Goal: Navigation & Orientation: Find specific page/section

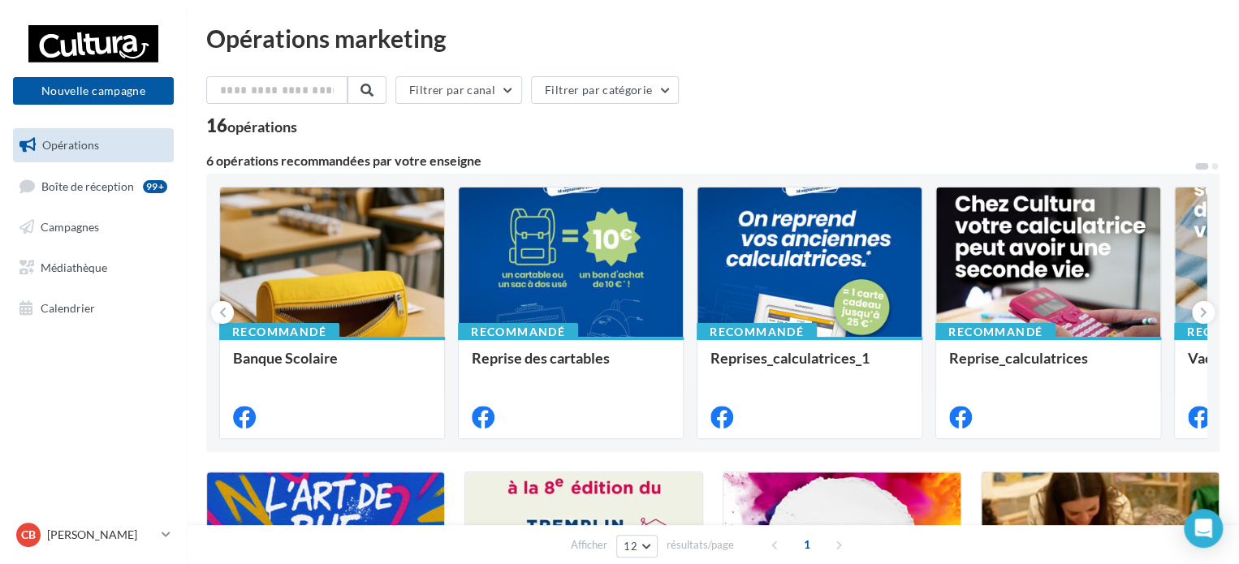
click at [73, 354] on nav "Nouvelle campagne Nouvelle campagne Opérations Boîte de réception 99+ Campagnes…" at bounding box center [93, 282] width 187 height 564
click at [99, 186] on span "Boîte de réception" at bounding box center [87, 186] width 93 height 14
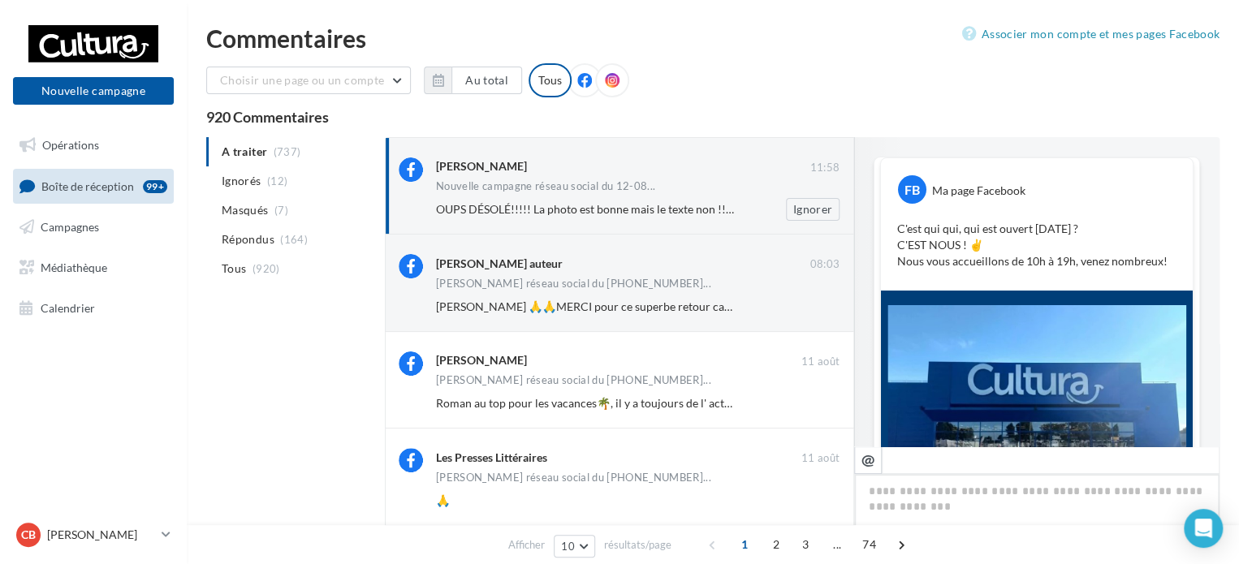
scroll to position [465, 0]
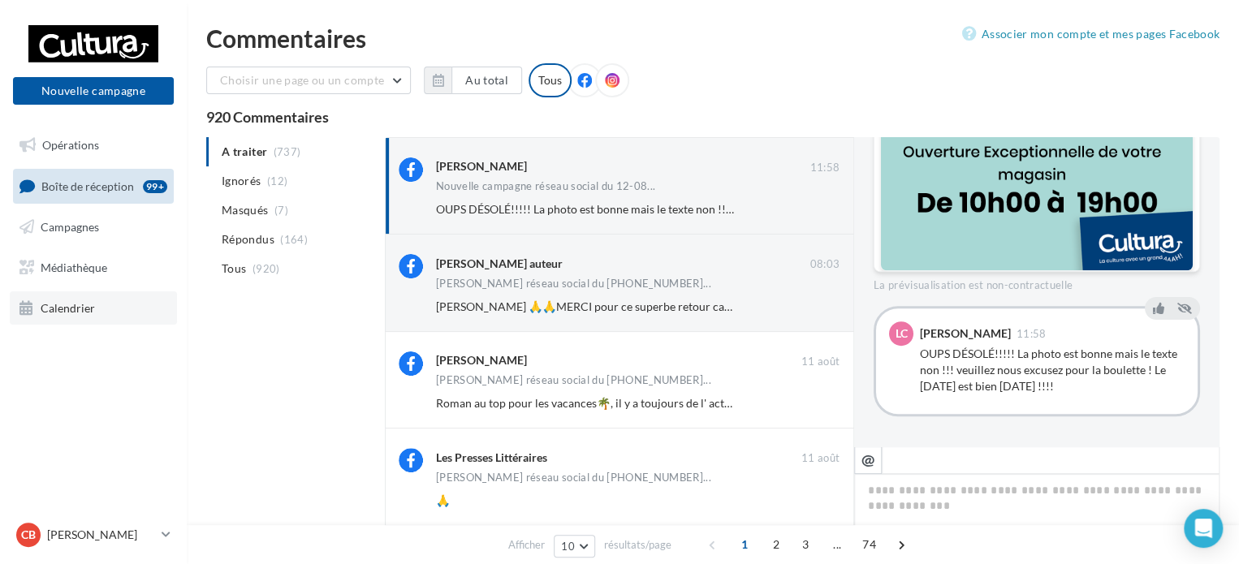
click at [71, 309] on span "Calendrier" at bounding box center [68, 308] width 54 height 14
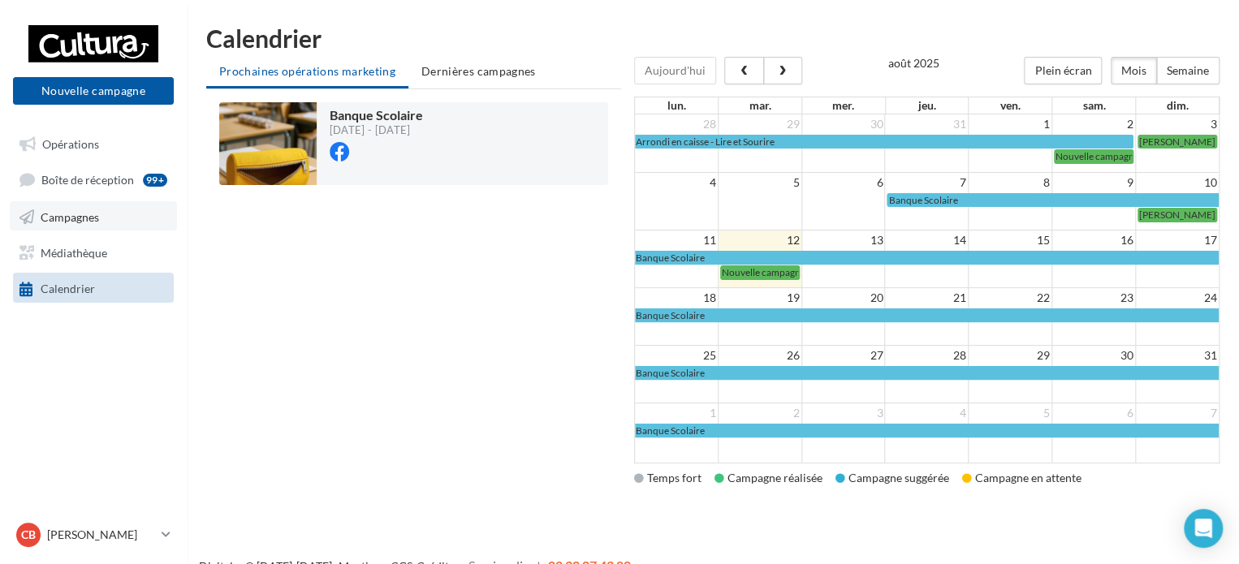
click at [92, 226] on link "Campagnes" at bounding box center [93, 215] width 167 height 29
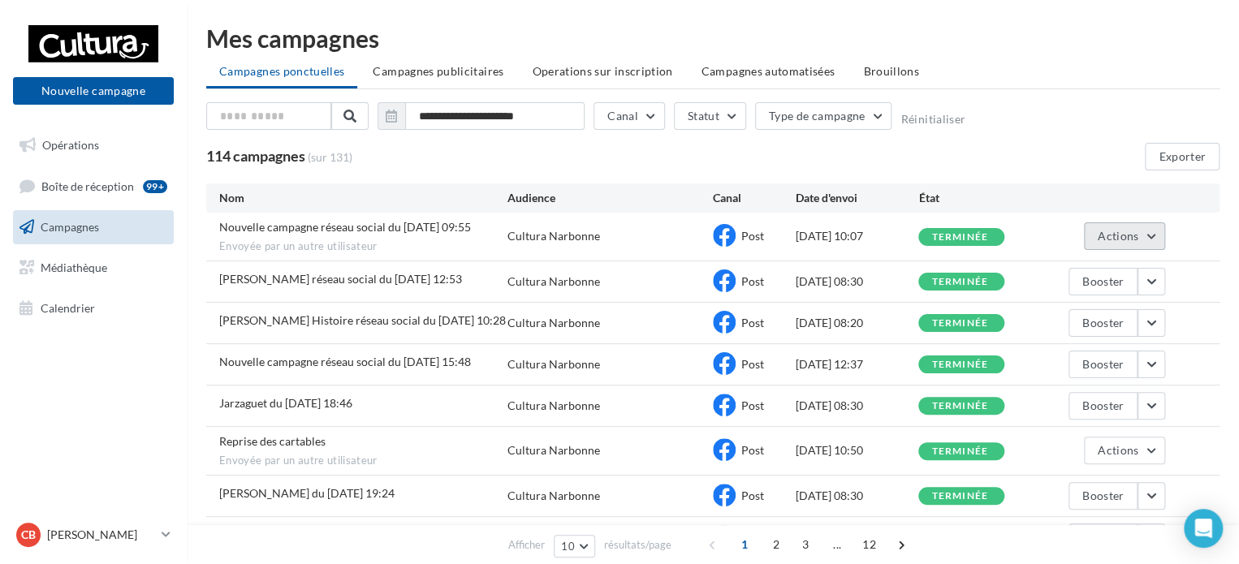
click at [1115, 239] on span "Actions" at bounding box center [1118, 236] width 41 height 14
click at [375, 236] on div "Nouvelle campagne réseau social du 12-08-2025 09:55 Envoyée par un autre utilis…" at bounding box center [363, 236] width 288 height 35
click at [382, 223] on span "Nouvelle campagne réseau social du 12-08-2025 09:55" at bounding box center [345, 227] width 252 height 14
click at [383, 229] on span "Nouvelle campagne réseau social du 12-08-2025 09:55" at bounding box center [345, 227] width 252 height 14
click at [309, 236] on div "Nouvelle campagne réseau social du 12-08-2025 09:55 Envoyée par un autre utilis…" at bounding box center [363, 236] width 288 height 35
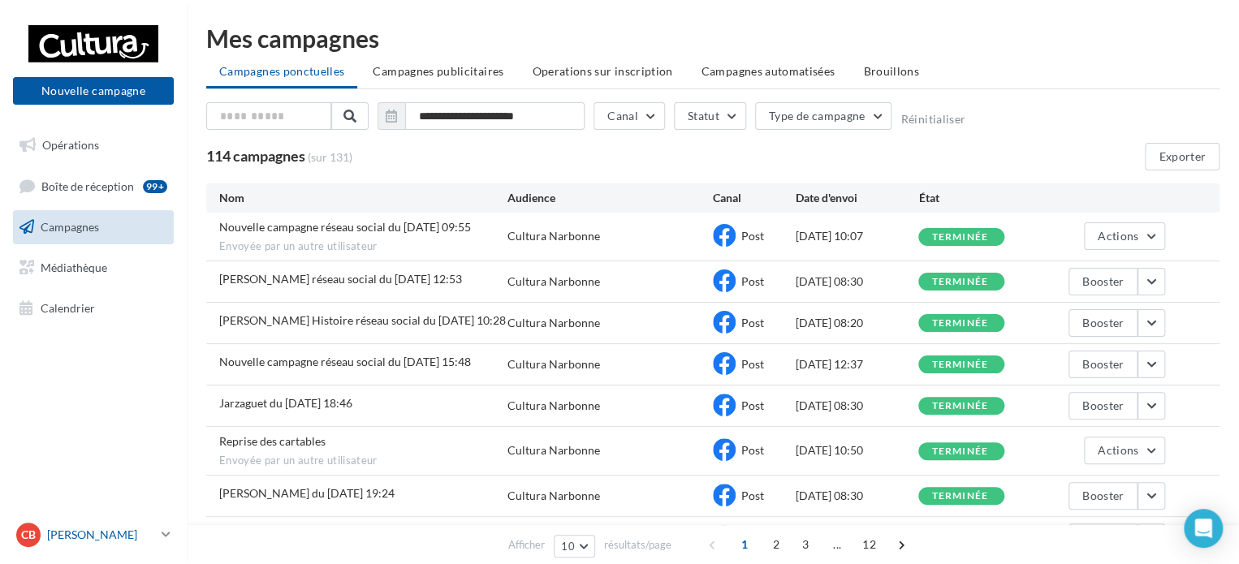
drag, startPoint x: 189, startPoint y: 530, endPoint x: 167, endPoint y: 529, distance: 22.8
click at [167, 529] on link "CB Christopher BECQ 00u325ts2jefjdebj417" at bounding box center [93, 535] width 161 height 31
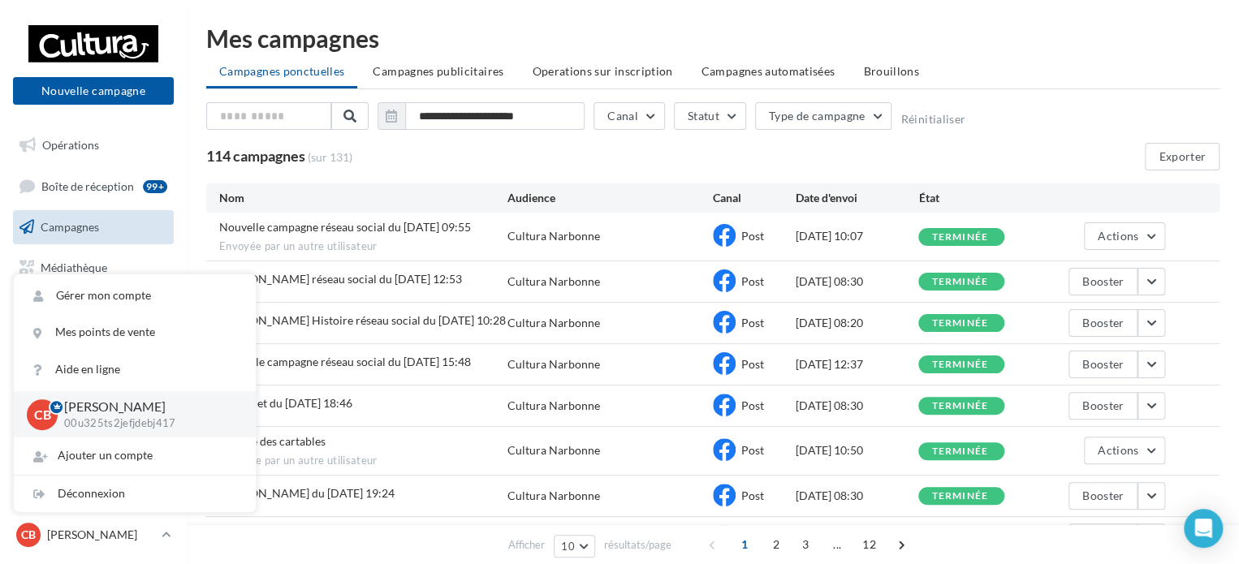
click at [1108, 60] on ul "Campagnes ponctuelles Campagnes publicitaires Operations sur inscription Campag…" at bounding box center [713, 73] width 1014 height 32
